Goal: Transaction & Acquisition: Purchase product/service

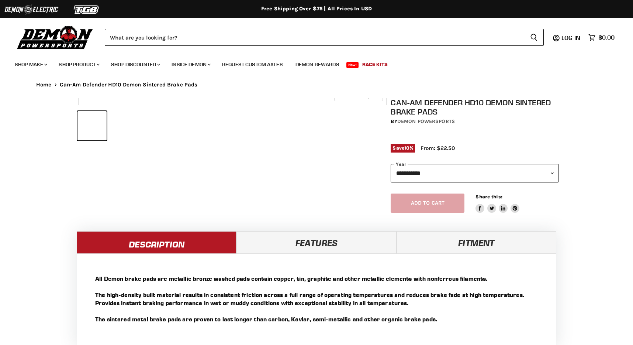
select select "******"
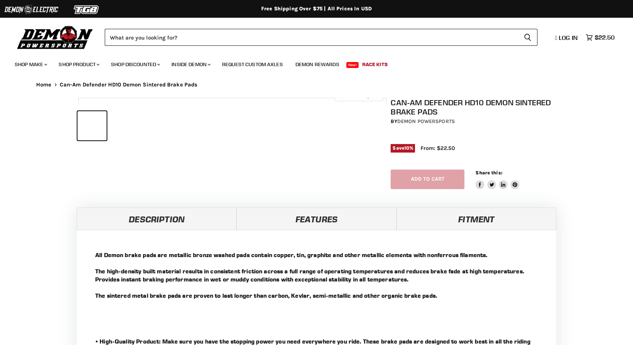
select select "******"
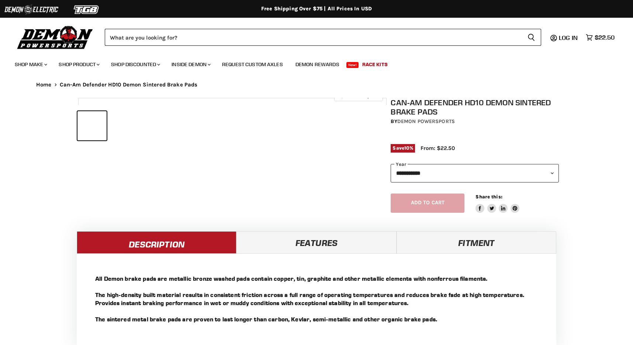
select select "******"
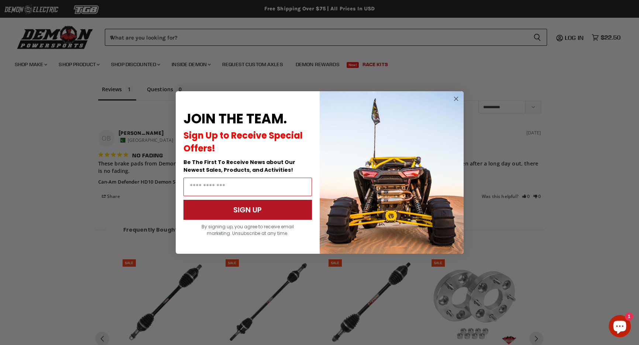
scroll to position [615, 0]
